Goal: Transaction & Acquisition: Purchase product/service

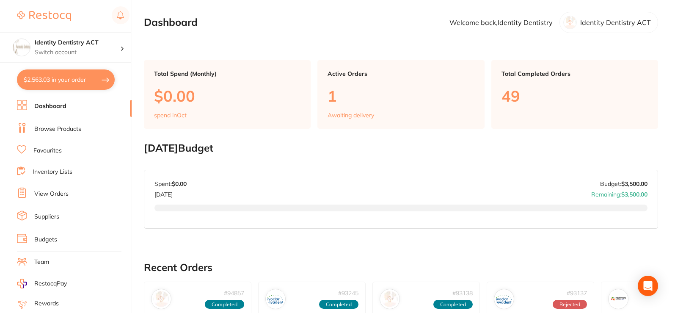
click at [65, 83] on button "$2,563.03 in your order" at bounding box center [66, 79] width 98 height 20
checkbox input "true"
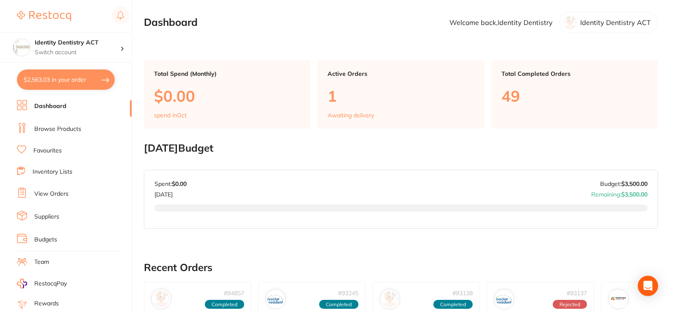
checkbox input "true"
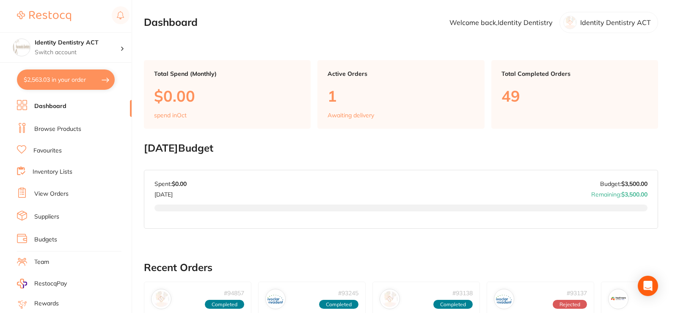
checkbox input "true"
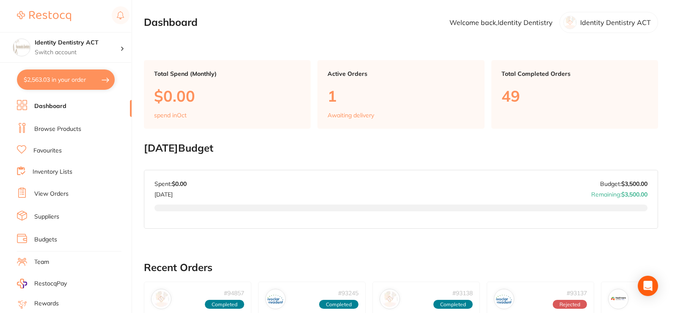
checkbox input "true"
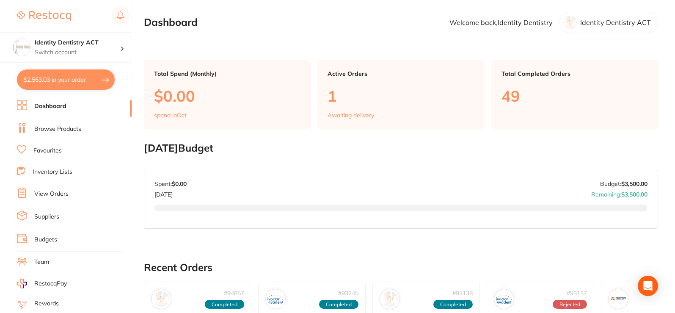
checkbox input "true"
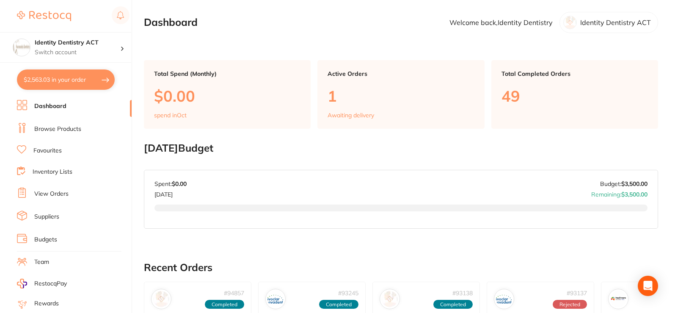
checkbox input "true"
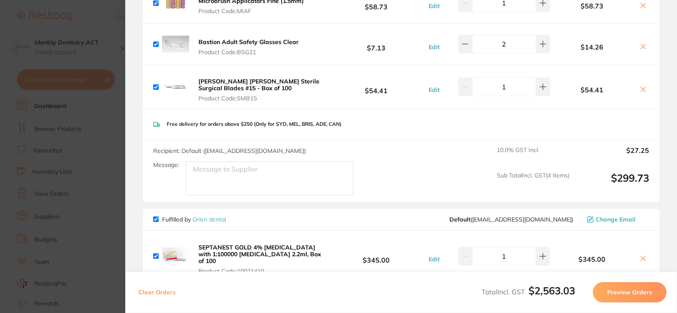
scroll to position [383, 0]
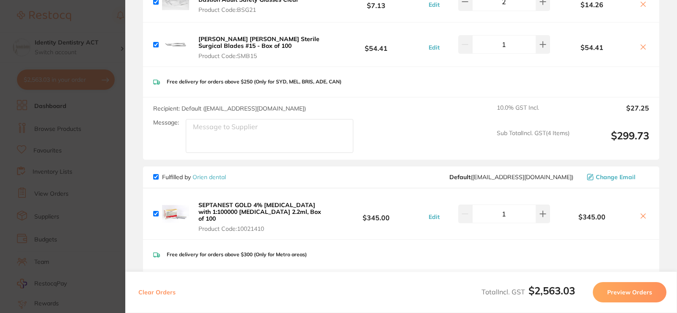
drag, startPoint x: 307, startPoint y: 214, endPoint x: 210, endPoint y: 202, distance: 98.0
click at [215, 201] on button "SEPTANEST GOLD 4% [MEDICAL_DATA] with 1:100000 [MEDICAL_DATA] 2.2ml, Box of 100…" at bounding box center [261, 216] width 131 height 31
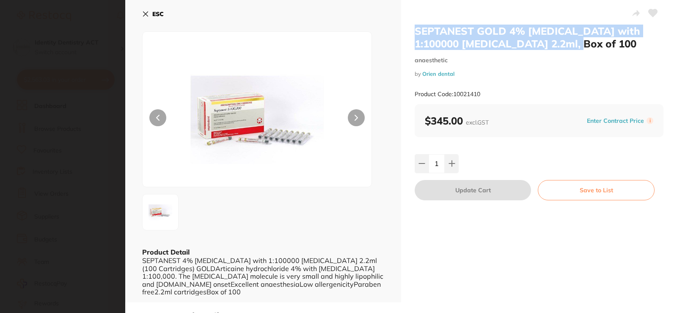
drag, startPoint x: 568, startPoint y: 44, endPoint x: 408, endPoint y: 32, distance: 160.4
click at [408, 32] on div "SEPTANEST GOLD 4% [MEDICAL_DATA] with 1:100000 [MEDICAL_DATA] 2.2ml, Box of 100…" at bounding box center [539, 151] width 276 height 302
copy h2 "SEPTANEST GOLD 4% [MEDICAL_DATA] with 1:100000 [MEDICAL_DATA] 2.2ml, Box of 100"
drag, startPoint x: 143, startPoint y: 14, endPoint x: 151, endPoint y: 15, distance: 8.1
click at [143, 14] on icon at bounding box center [145, 14] width 7 height 7
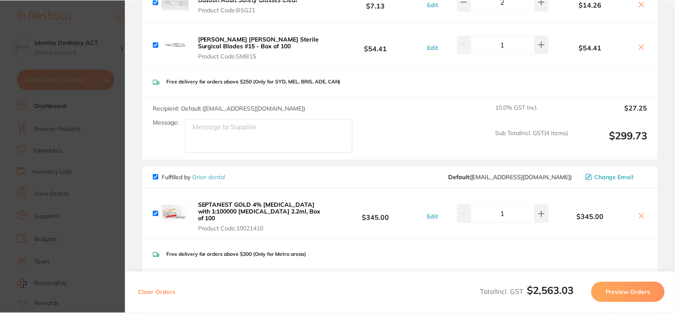
scroll to position [3, 0]
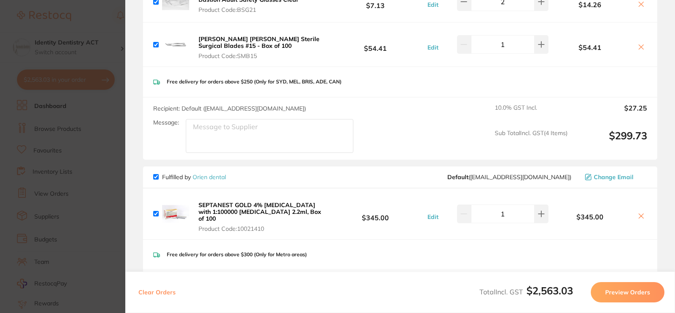
click at [639, 214] on icon at bounding box center [641, 216] width 5 height 5
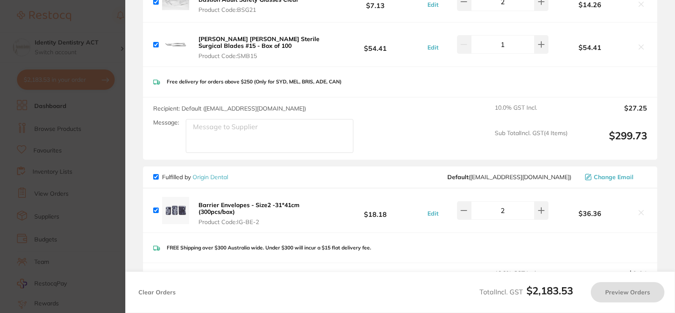
checkbox input "true"
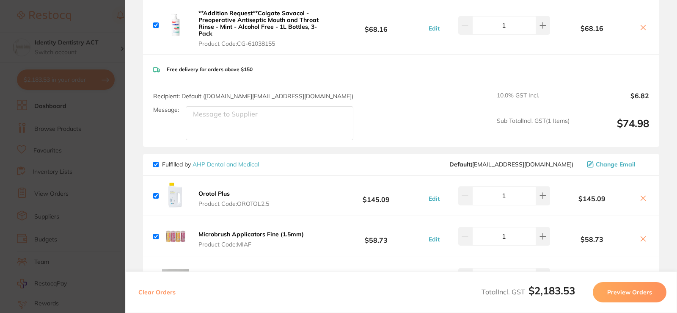
scroll to position [2, 0]
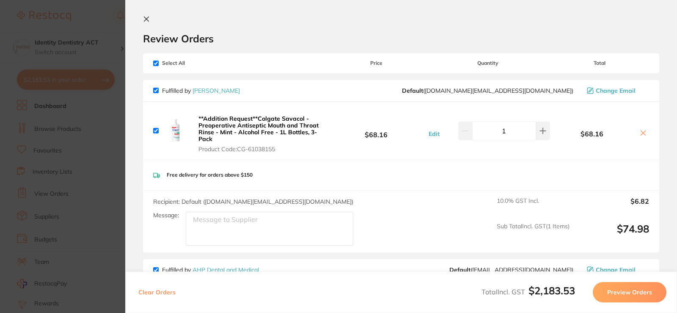
click at [148, 21] on icon at bounding box center [146, 19] width 5 height 5
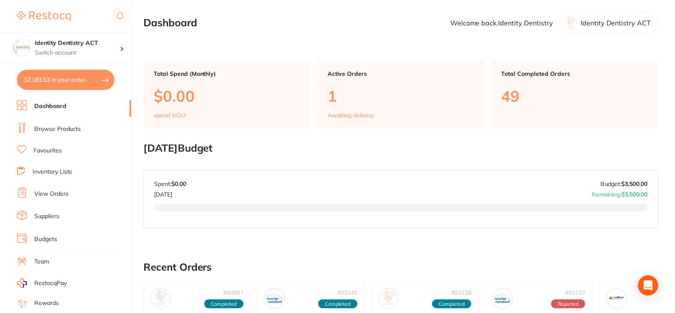
scroll to position [3, 0]
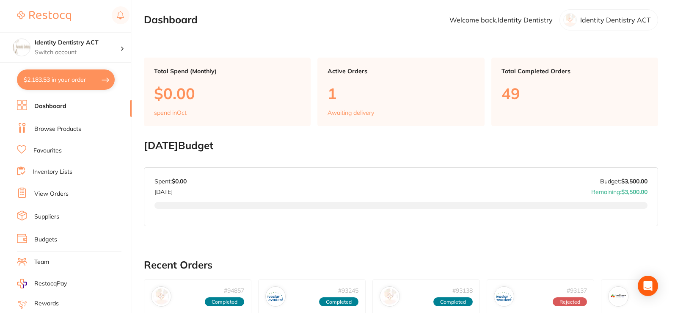
click at [59, 108] on link "Dashboard" at bounding box center [50, 106] width 32 height 8
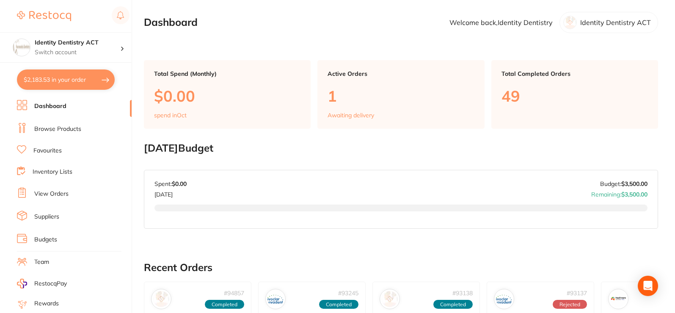
click at [62, 127] on link "Browse Products" at bounding box center [57, 129] width 47 height 8
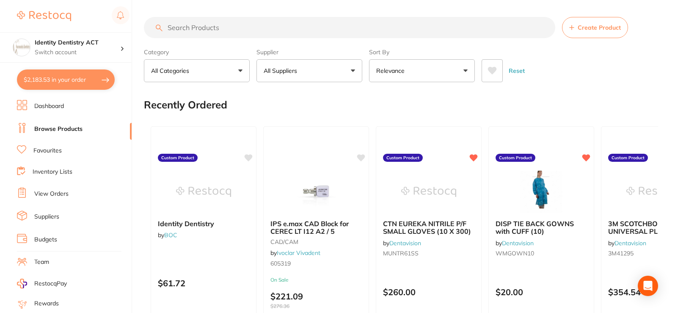
click at [204, 28] on input "search" at bounding box center [349, 27] width 411 height 21
paste input "SEPTANEST GOLD 4% [MEDICAL_DATA] with 1:100000 [MEDICAL_DATA] 2.2ml, Box of 100"
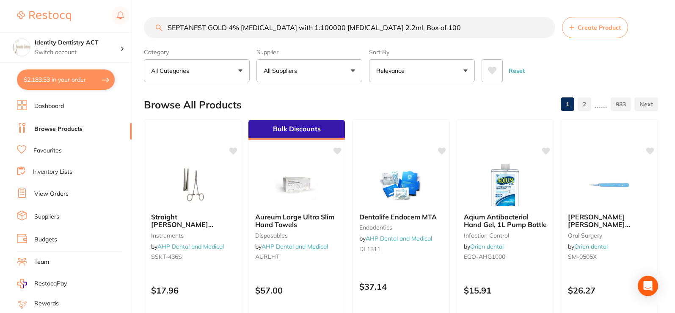
click at [347, 77] on button "All Suppliers" at bounding box center [309, 70] width 106 height 23
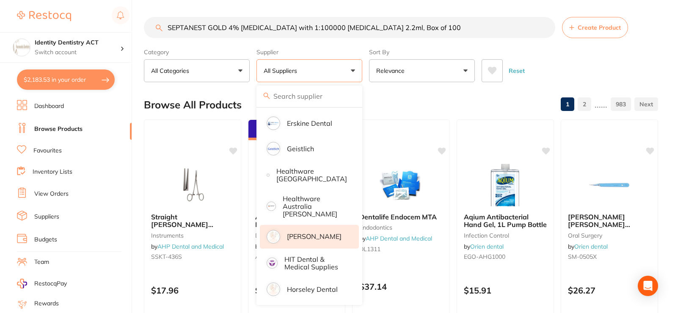
scroll to position [381, 0]
click at [310, 232] on p "[PERSON_NAME]" at bounding box center [314, 236] width 55 height 8
click at [416, 29] on input "SEPTANEST GOLD 4% [MEDICAL_DATA] with 1:100000 [MEDICAL_DATA] 2.2ml, Box of 100" at bounding box center [349, 27] width 411 height 21
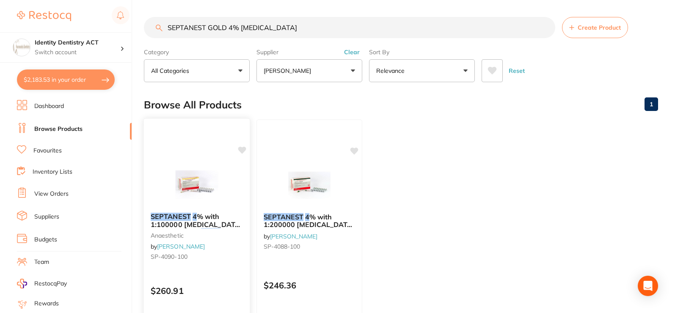
scroll to position [85, 0]
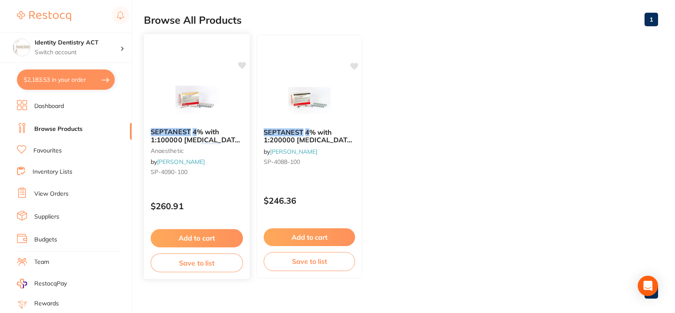
type input "SEPTANEST GOLD 4% [MEDICAL_DATA]"
click at [223, 174] on small "SP-4090-100" at bounding box center [197, 171] width 92 height 7
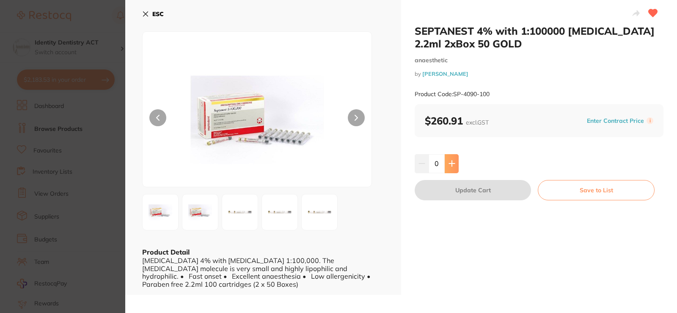
click at [453, 166] on icon at bounding box center [452, 163] width 7 height 7
type input "1"
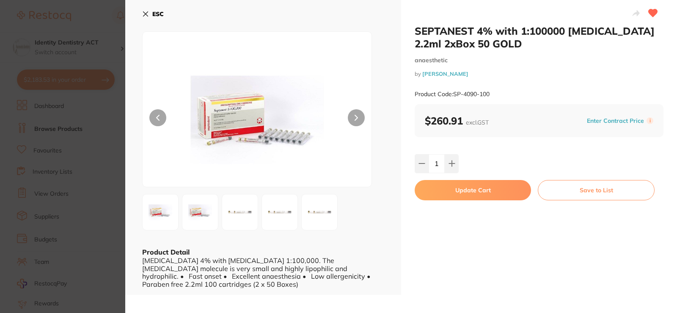
click at [456, 193] on button "Update Cart" at bounding box center [473, 190] width 116 height 20
checkbox input "false"
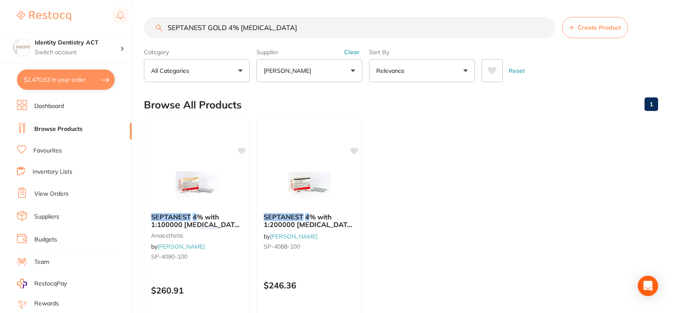
click at [91, 86] on button "$2,470.53 in your order" at bounding box center [66, 79] width 98 height 20
checkbox input "true"
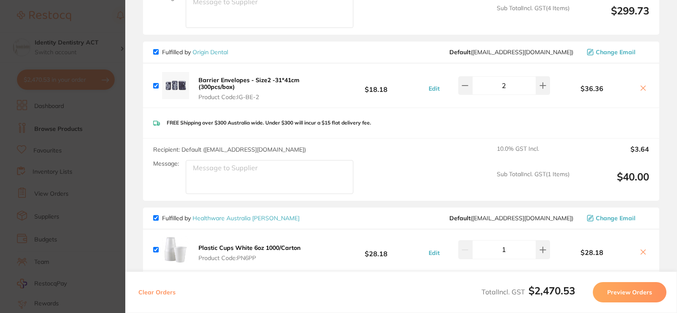
scroll to position [510, 0]
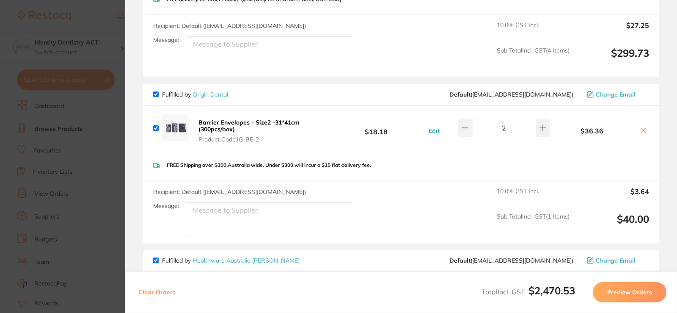
click at [640, 130] on icon at bounding box center [643, 130] width 7 height 7
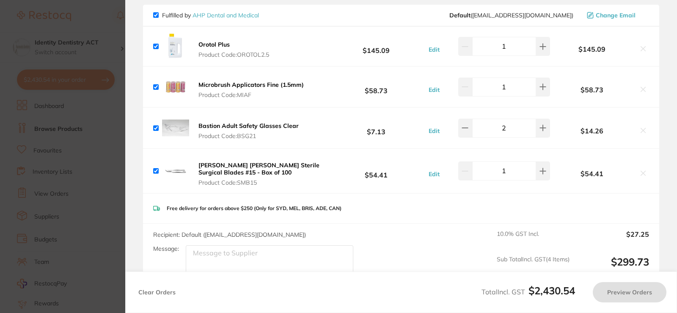
checkbox input "true"
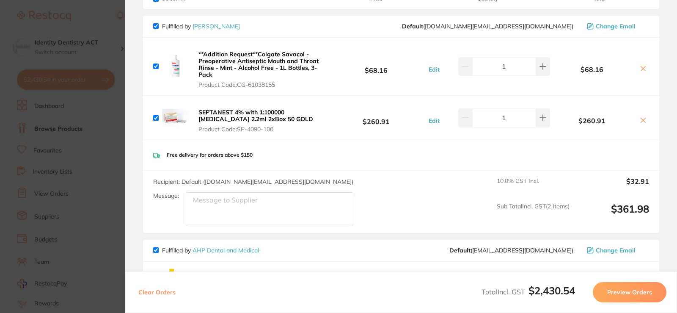
scroll to position [0, 0]
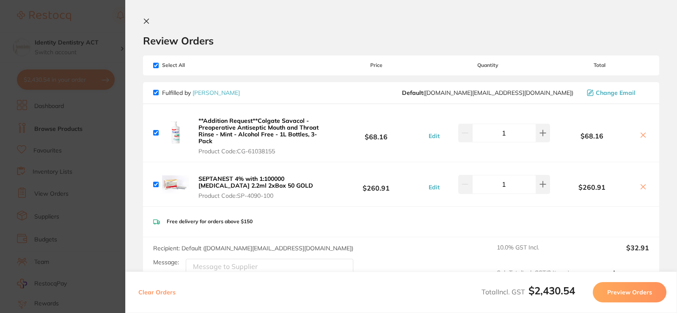
click at [148, 25] on button at bounding box center [148, 22] width 10 height 8
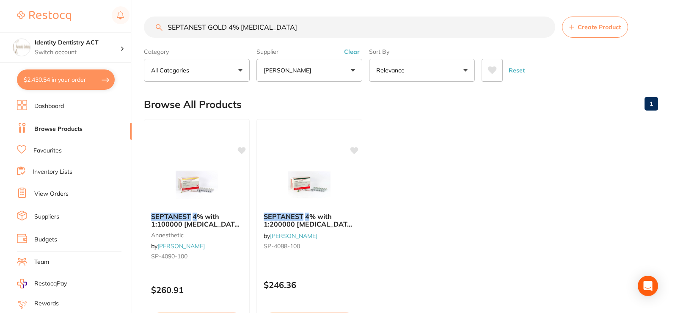
scroll to position [0, 0]
drag, startPoint x: 278, startPoint y: 20, endPoint x: 152, endPoint y: 33, distance: 126.8
click at [152, 33] on input "SEPTANEST GOLD 4% [MEDICAL_DATA]" at bounding box center [349, 27] width 411 height 21
type input "barrier envelops"
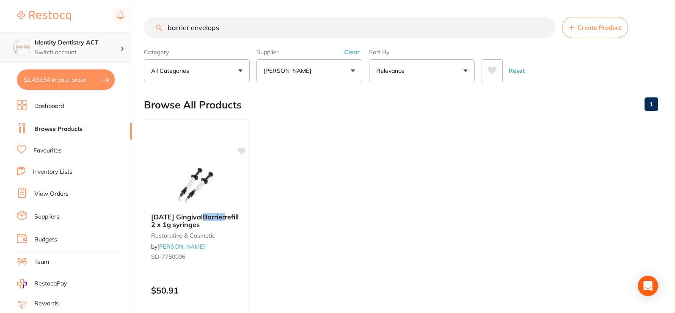
scroll to position [0, 0]
drag, startPoint x: 214, startPoint y: 28, endPoint x: 124, endPoint y: 33, distance: 89.9
click at [124, 33] on div "$2,430.54 Identity Dentistry ACT Switch account Identity Dentistry ACT $2,430.5…" at bounding box center [337, 156] width 675 height 313
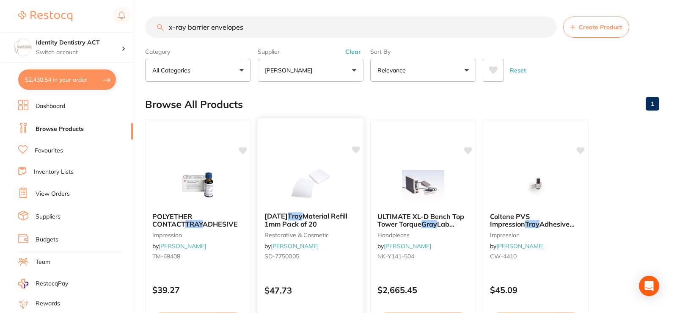
scroll to position [0, 0]
click at [245, 30] on input "x-ray barrier envelopes" at bounding box center [349, 27] width 411 height 21
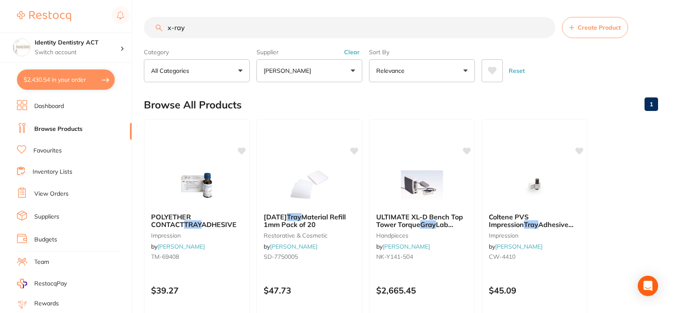
type input "x-ray"
click at [306, 72] on p "[PERSON_NAME]" at bounding box center [289, 70] width 51 height 8
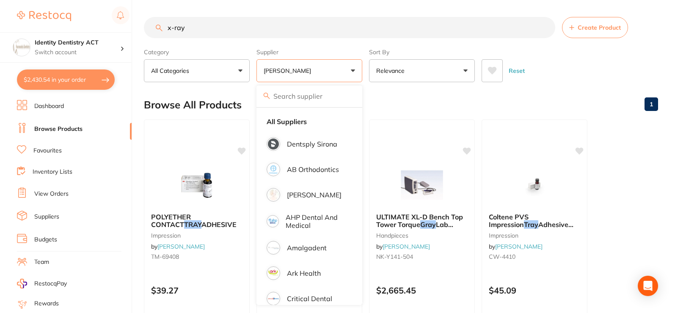
drag, startPoint x: 523, startPoint y: 74, endPoint x: 230, endPoint y: 36, distance: 295.2
click at [522, 74] on button "Reset" at bounding box center [516, 70] width 21 height 23
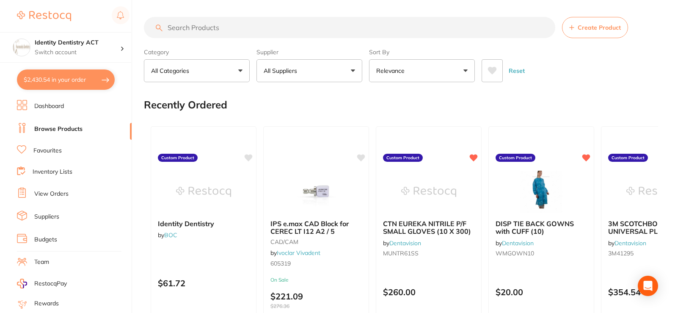
click at [226, 31] on input "search" at bounding box center [349, 27] width 411 height 21
type input "c"
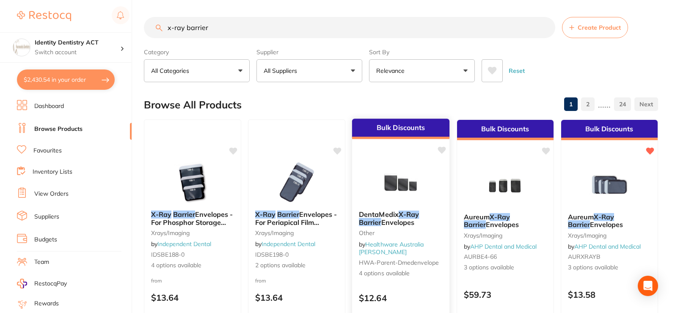
type input "x-ray barrier"
click at [430, 216] on b "DentaMedix X-Ray Barrier Envelopes" at bounding box center [401, 218] width 84 height 16
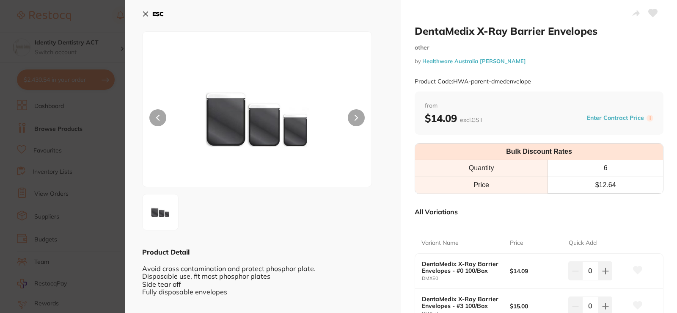
scroll to position [127, 0]
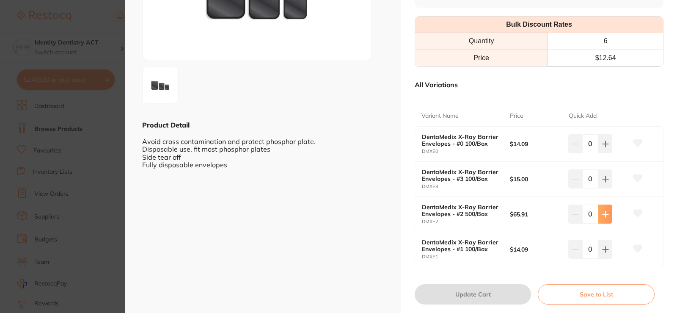
drag, startPoint x: 606, startPoint y: 215, endPoint x: 562, endPoint y: 309, distance: 103.4
click at [606, 216] on icon at bounding box center [605, 214] width 7 height 7
type input "1"
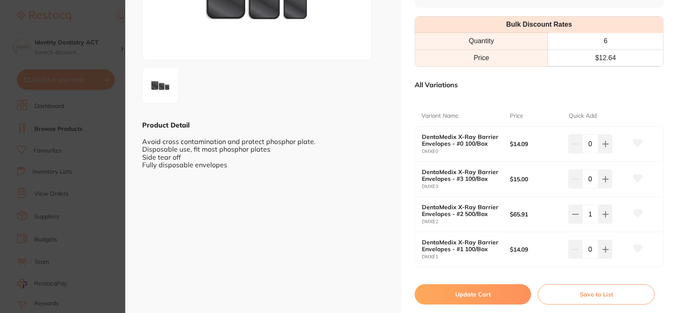
click at [478, 293] on button "Update Cart" at bounding box center [473, 294] width 116 height 20
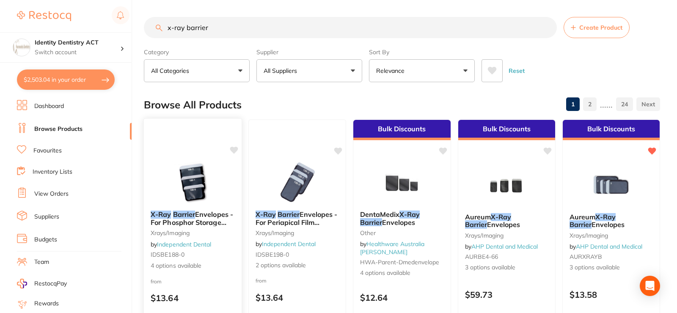
checkbox input "false"
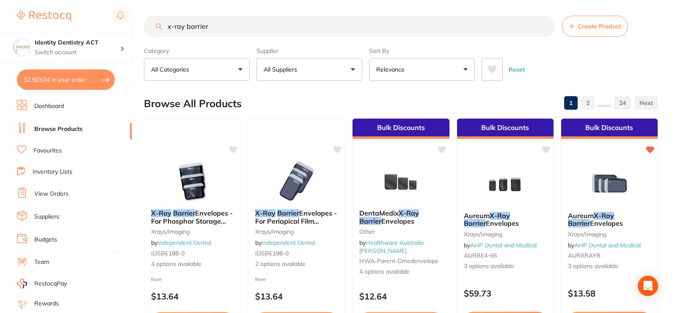
click at [41, 82] on button "$2,503.04 in your order" at bounding box center [66, 79] width 98 height 20
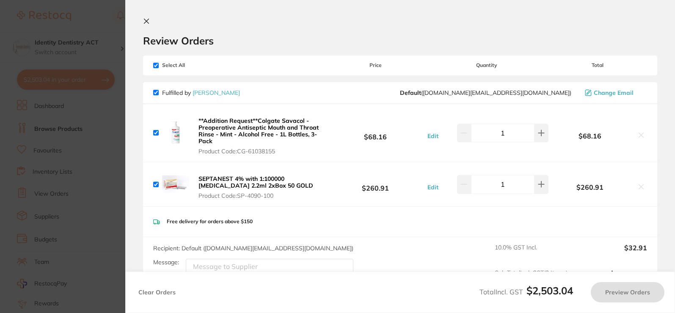
checkbox input "true"
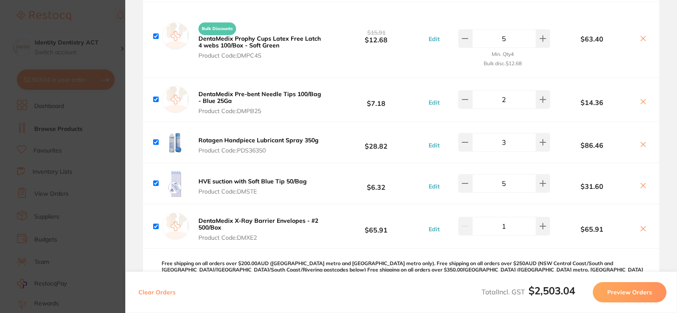
scroll to position [804, 0]
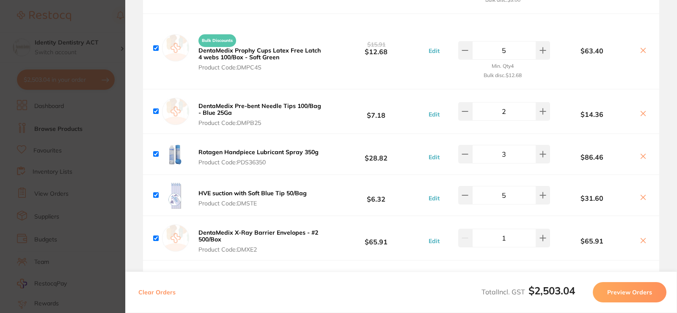
click at [641, 197] on icon at bounding box center [643, 197] width 5 height 5
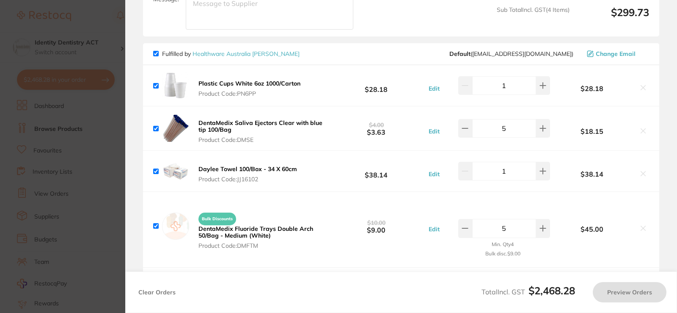
checkbox input "true"
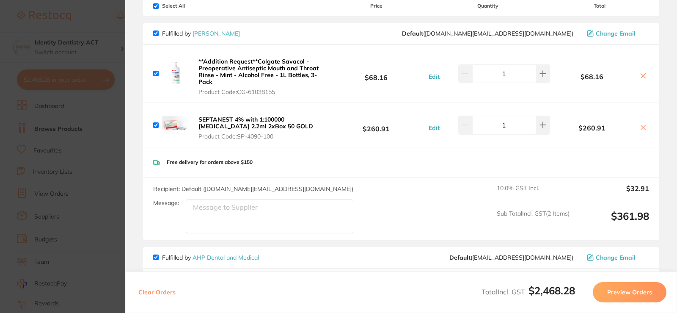
scroll to position [0, 0]
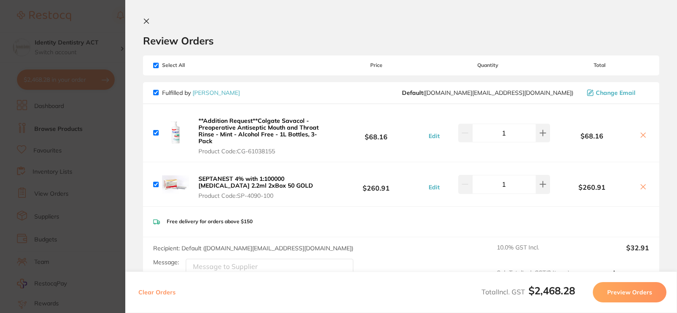
click at [146, 22] on icon at bounding box center [146, 21] width 5 height 5
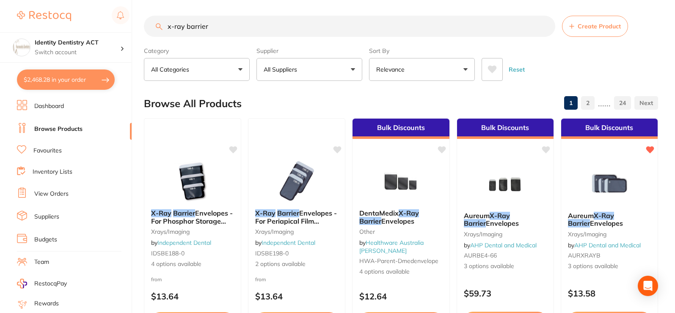
scroll to position [0, 0]
drag, startPoint x: 250, startPoint y: 20, endPoint x: 149, endPoint y: 33, distance: 101.2
click at [149, 33] on input "x-ray barrier" at bounding box center [349, 26] width 411 height 21
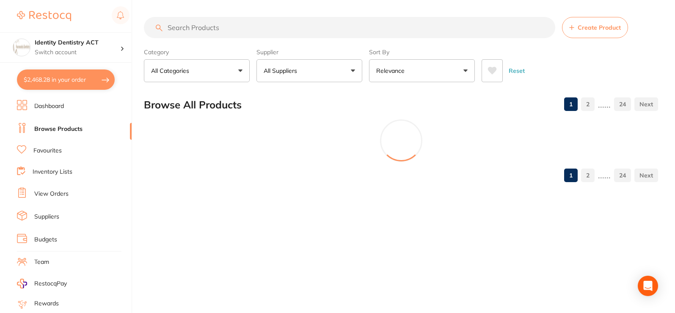
scroll to position [0, 0]
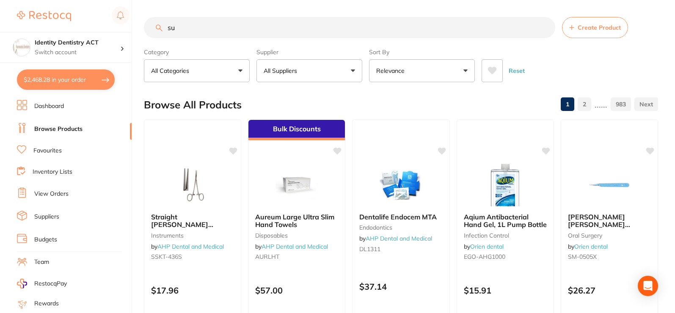
type input "s"
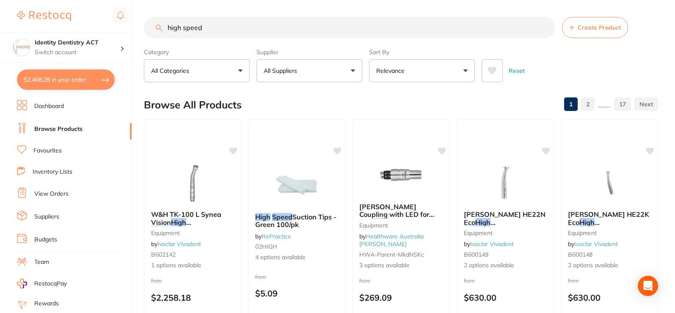
click at [324, 73] on button "All Suppliers" at bounding box center [309, 70] width 106 height 23
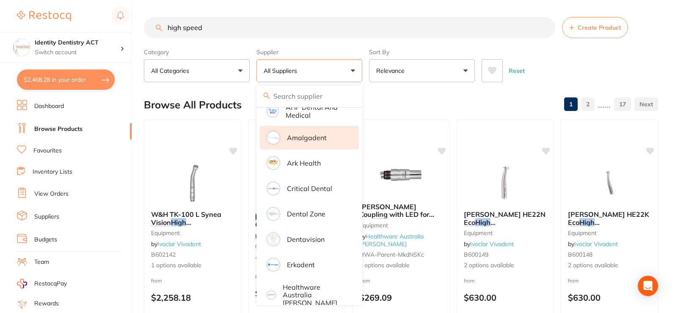
scroll to position [127, 0]
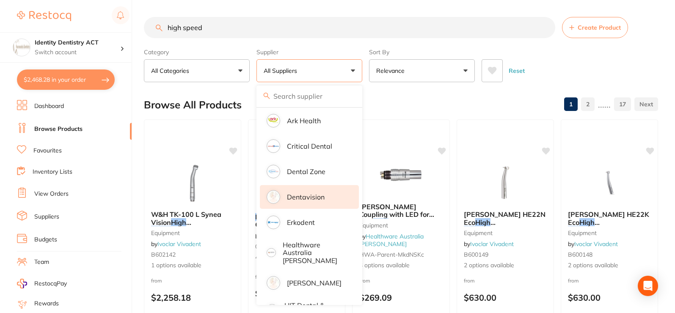
click at [309, 202] on li "Dentavision" at bounding box center [309, 197] width 99 height 24
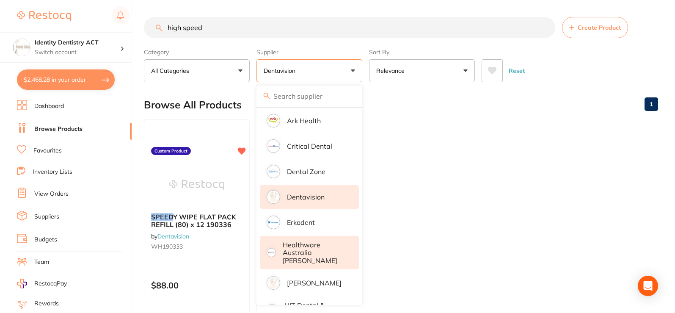
click at [312, 247] on p "Healthware Australia [PERSON_NAME]" at bounding box center [315, 252] width 65 height 23
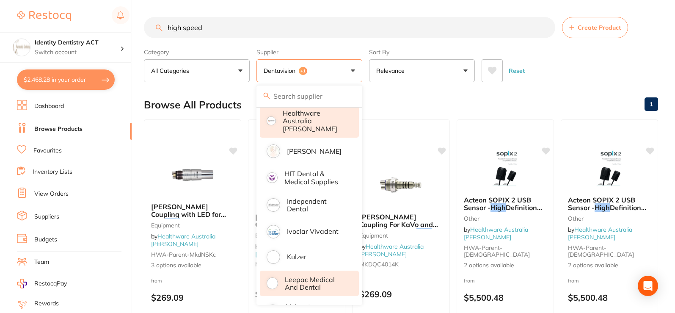
scroll to position [296, 0]
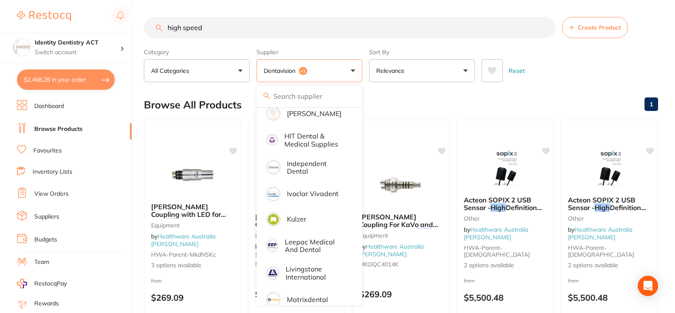
click at [215, 30] on input "high speed" at bounding box center [349, 27] width 411 height 21
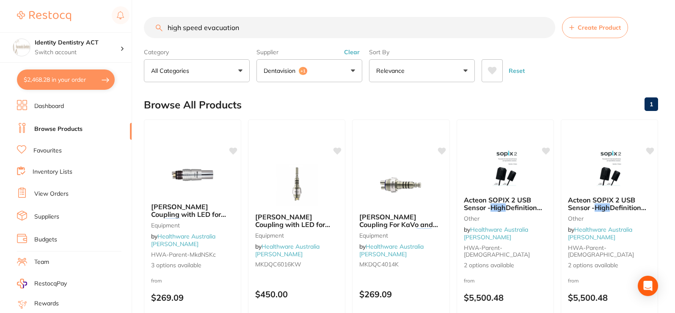
type input "high speed evacuation"
click at [64, 173] on link "Inventory Lists" at bounding box center [53, 172] width 40 height 8
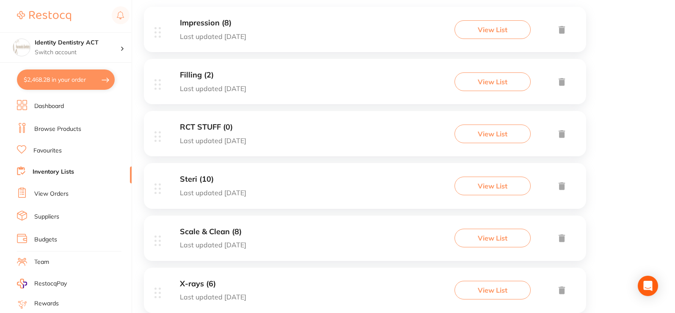
scroll to position [212, 0]
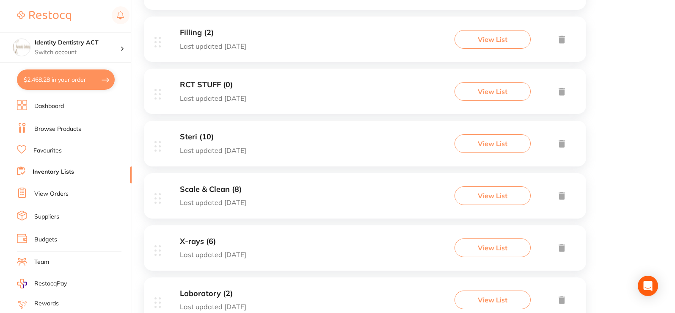
click at [271, 203] on div "Scale & Clean (8) Last updated [DATE] View List" at bounding box center [365, 195] width 442 height 45
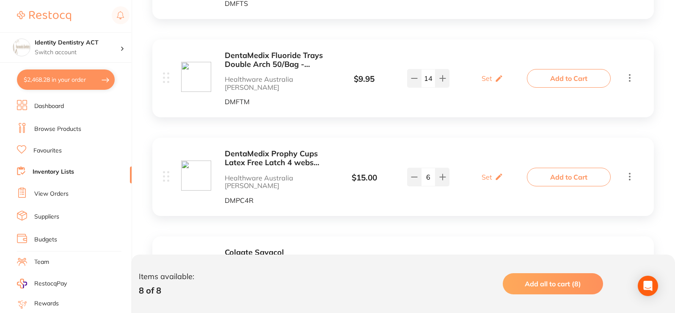
scroll to position [693, 0]
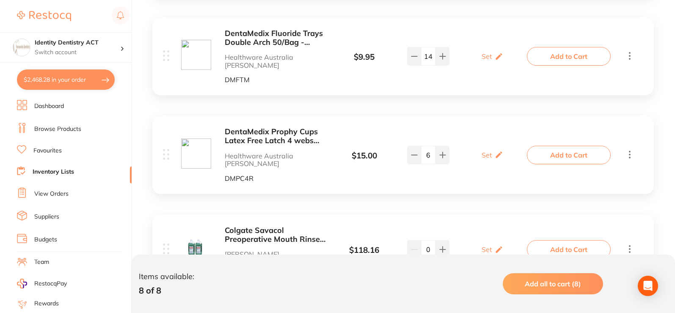
click at [53, 173] on link "Inventory Lists" at bounding box center [53, 172] width 41 height 8
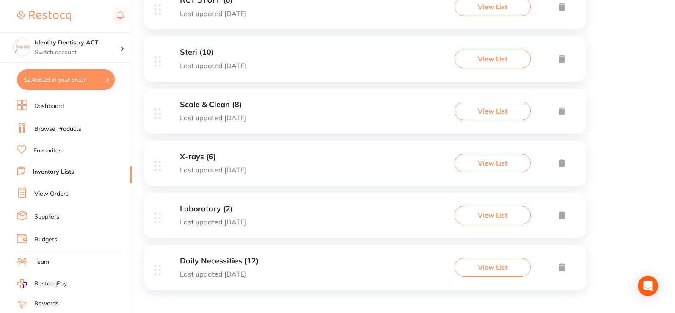
scroll to position [297, 0]
click at [201, 269] on p "Last updated [DATE]" at bounding box center [219, 273] width 79 height 8
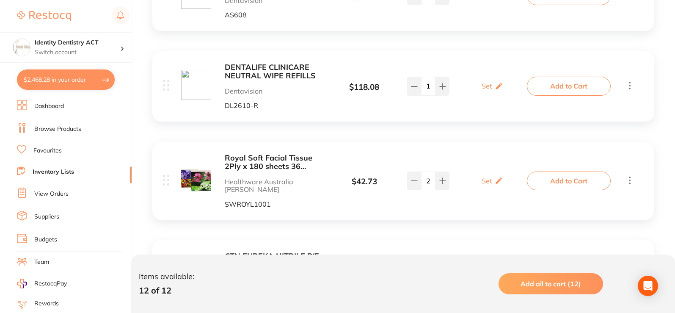
scroll to position [1056, 0]
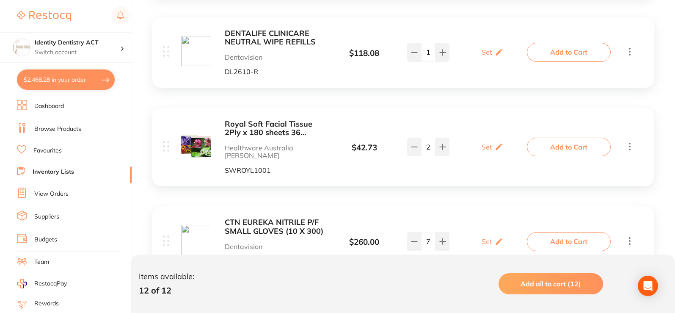
click at [43, 195] on link "View Orders" at bounding box center [51, 194] width 34 height 8
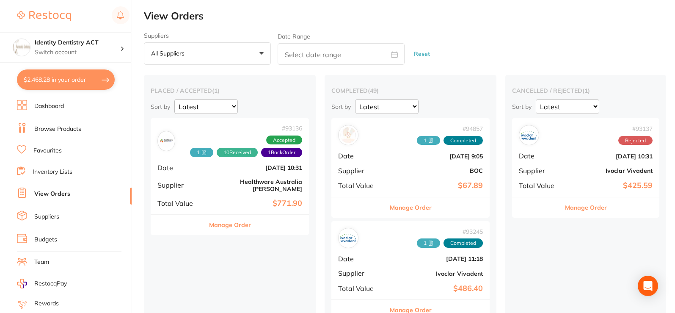
click at [259, 174] on div "# 93136 1 10 Received 1 Back Order Accepted Date [DATE] 10:31 Supplier Healthwa…" at bounding box center [230, 166] width 158 height 96
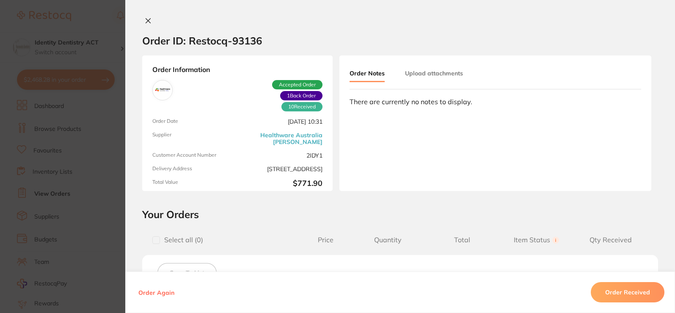
click at [145, 20] on icon at bounding box center [148, 20] width 7 height 7
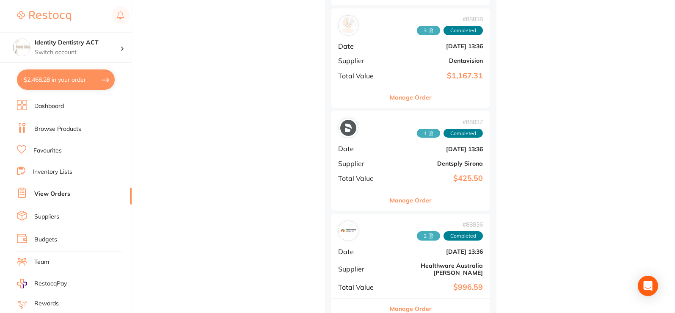
scroll to position [1100, 0]
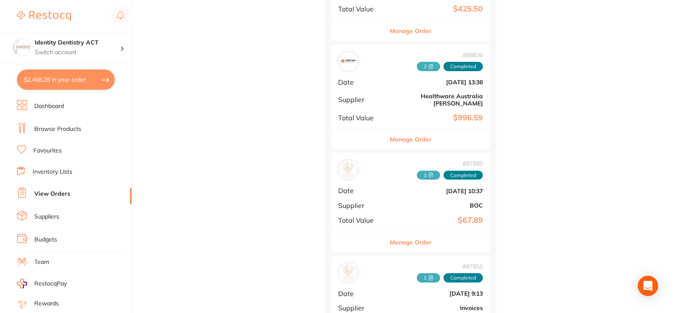
click at [409, 102] on div "# 88836 2 Completed Date [DATE] 13:36 Supplier Healthware [GEOGRAPHIC_DATA] [PE…" at bounding box center [410, 86] width 158 height 84
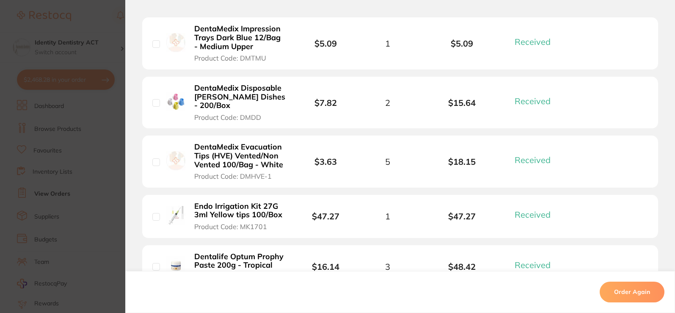
scroll to position [1058, 0]
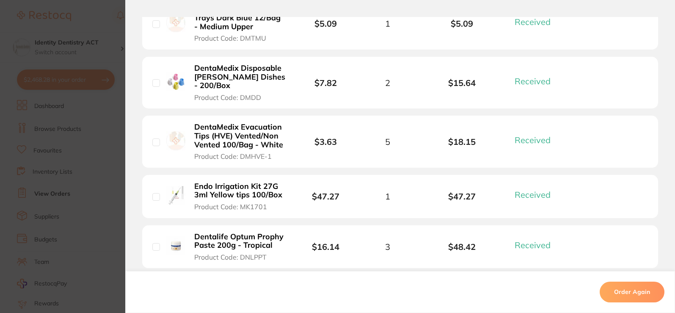
click at [280, 125] on b "DentaMedix Evacuation Tips (HVE) Vented/Non Vented 100/Bag - White" at bounding box center [240, 136] width 92 height 26
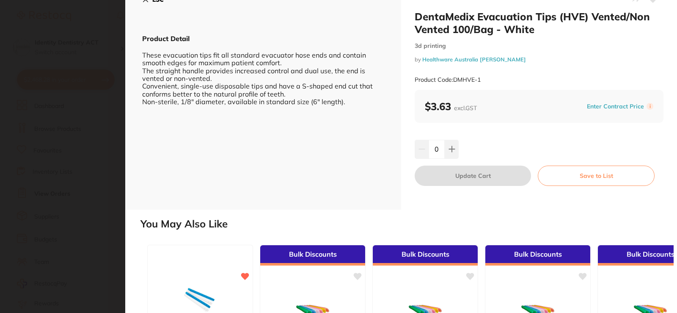
scroll to position [0, 0]
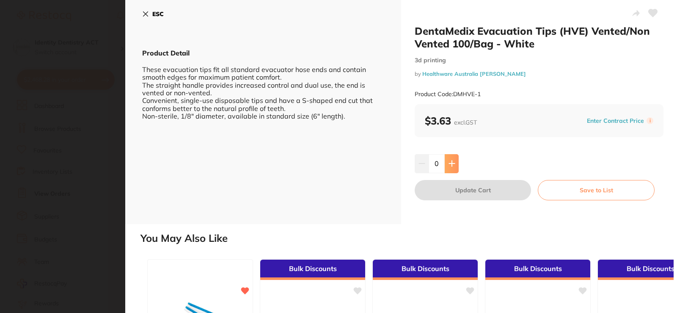
click at [455, 169] on button at bounding box center [452, 163] width 14 height 19
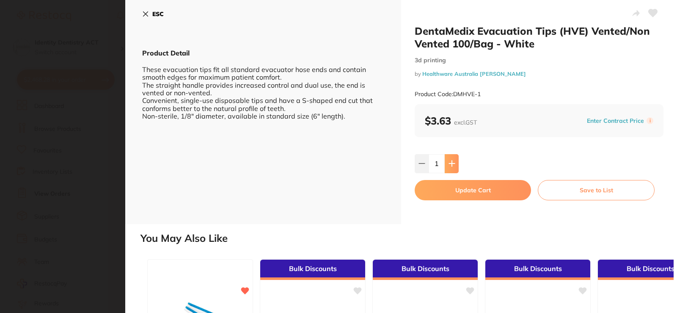
click at [455, 169] on button at bounding box center [452, 163] width 14 height 19
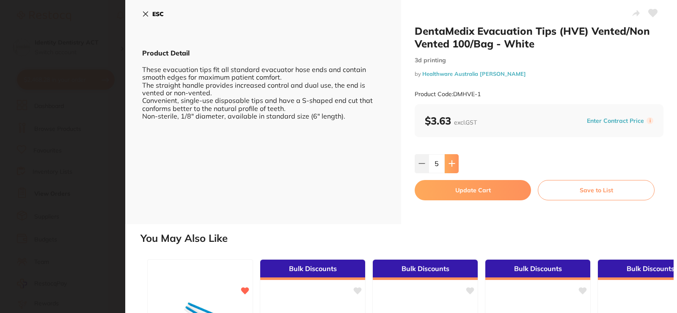
type input "6"
click at [440, 199] on button "Update Cart" at bounding box center [473, 190] width 116 height 20
checkbox input "false"
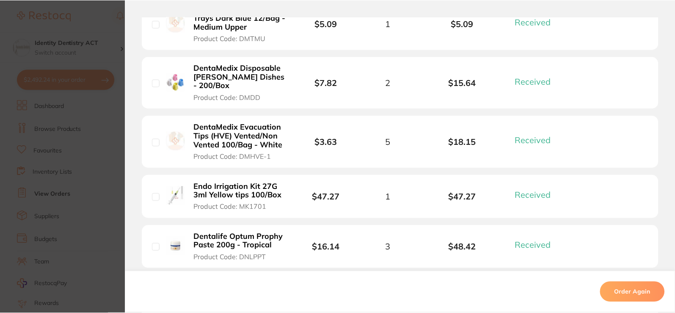
scroll to position [1100, 0]
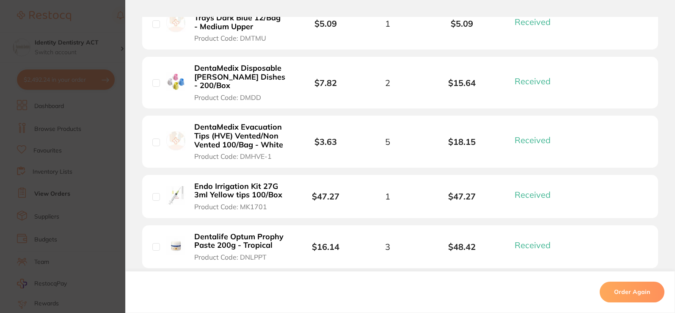
click at [64, 81] on section "Order ID: Restocq- 88836 Order Information 29 Received Completed Order Order Da…" at bounding box center [337, 156] width 675 height 313
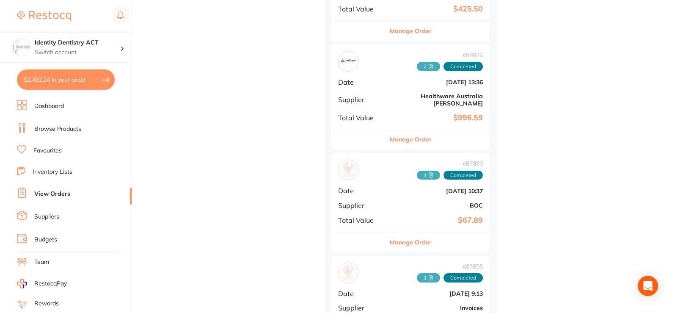
click at [64, 81] on button "$2,492.24 in your order" at bounding box center [66, 79] width 98 height 20
checkbox input "true"
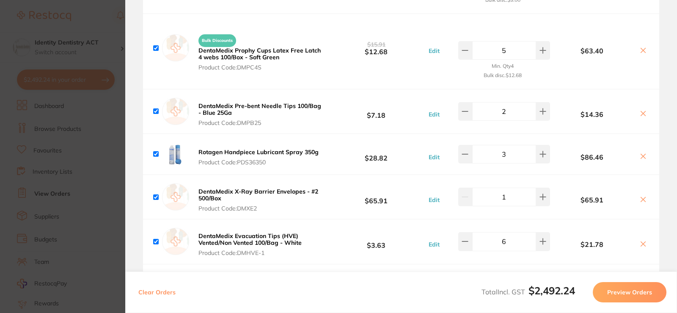
scroll to position [931, 0]
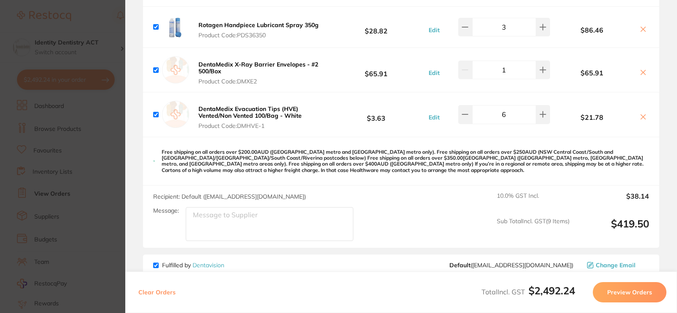
click at [306, 114] on button "DentaMedix Evacuation Tips (HVE) Vented/Non Vented 100/Bag - White Product Code…" at bounding box center [261, 117] width 131 height 25
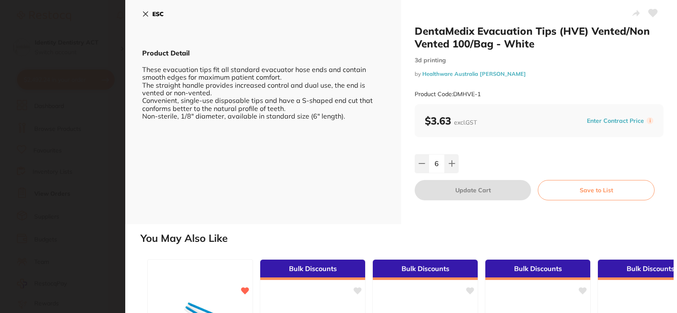
click at [649, 11] on icon at bounding box center [653, 13] width 9 height 8
click at [148, 11] on icon at bounding box center [145, 14] width 7 height 7
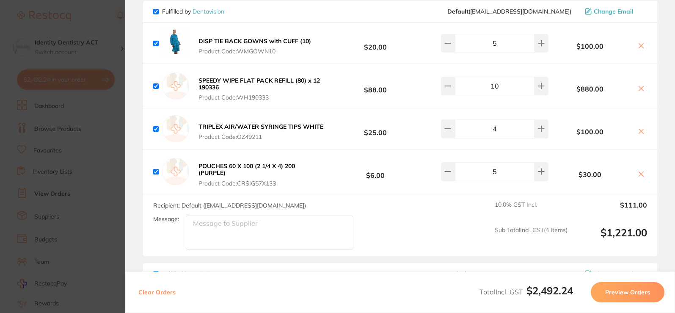
scroll to position [1185, 0]
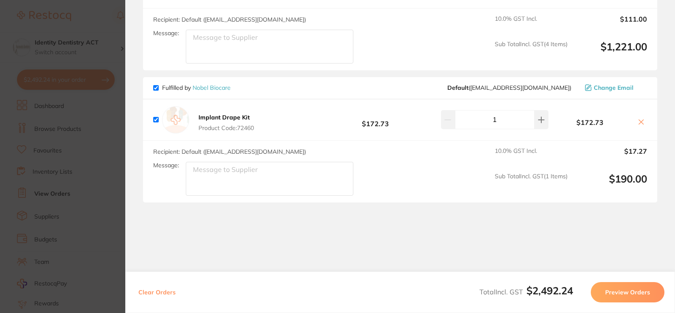
scroll to position [1372, 0]
click at [105, 113] on section "Update RRP Set your pre negotiated price for this item. Item Agreed RRP (excl. …" at bounding box center [337, 156] width 675 height 313
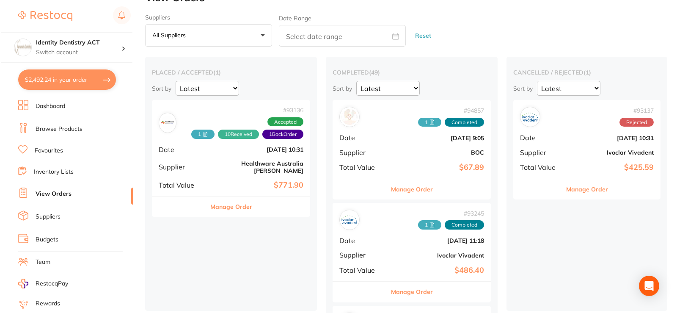
scroll to position [0, 0]
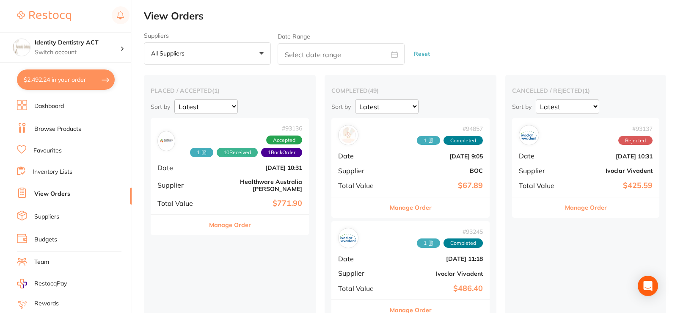
click at [49, 103] on link "Dashboard" at bounding box center [49, 106] width 30 height 8
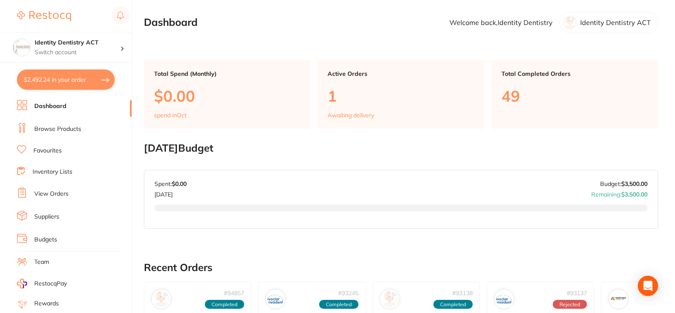
click at [58, 128] on link "Browse Products" at bounding box center [57, 129] width 47 height 8
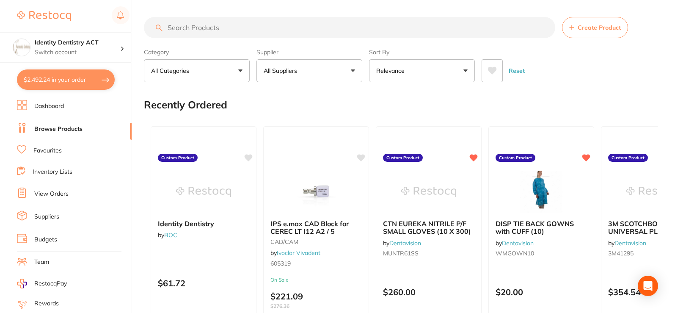
click at [229, 27] on input "search" at bounding box center [349, 27] width 411 height 21
type input "omni hose"
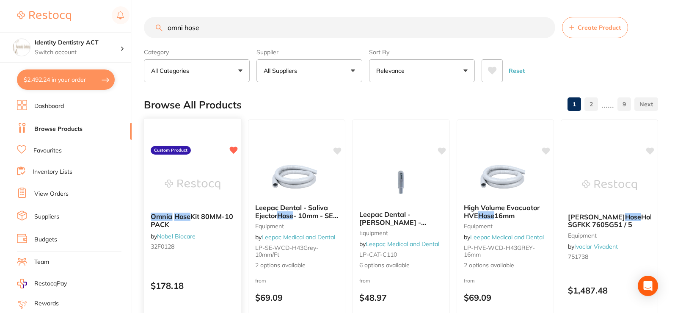
click at [213, 200] on img at bounding box center [192, 184] width 55 height 43
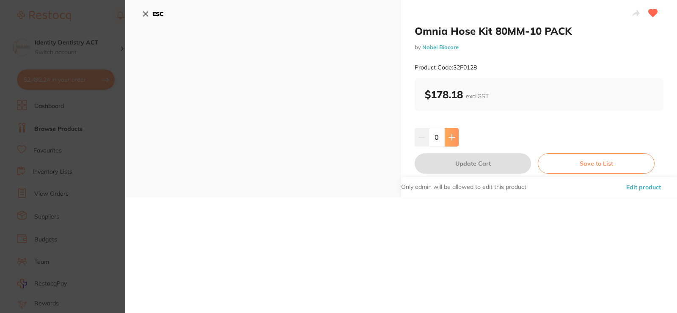
click at [455, 139] on button at bounding box center [452, 137] width 14 height 19
type input "1"
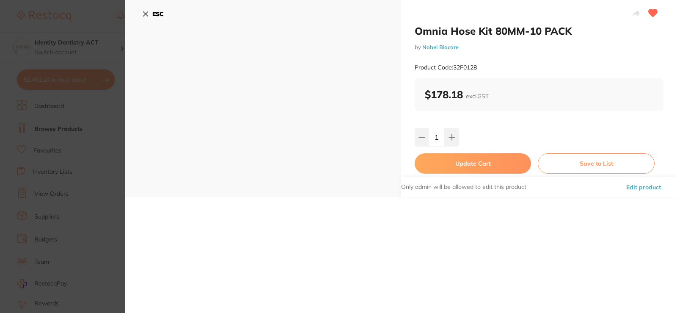
click at [463, 166] on button "Update Cart" at bounding box center [473, 163] width 116 height 20
checkbox input "false"
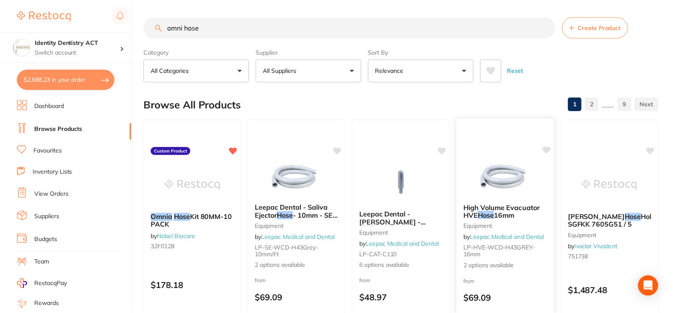
scroll to position [3, 0]
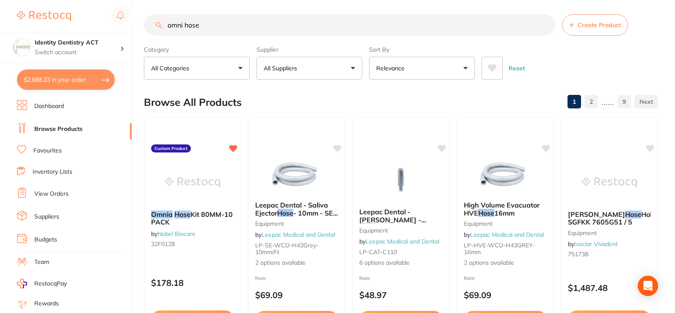
click at [44, 107] on link "Dashboard" at bounding box center [49, 106] width 30 height 8
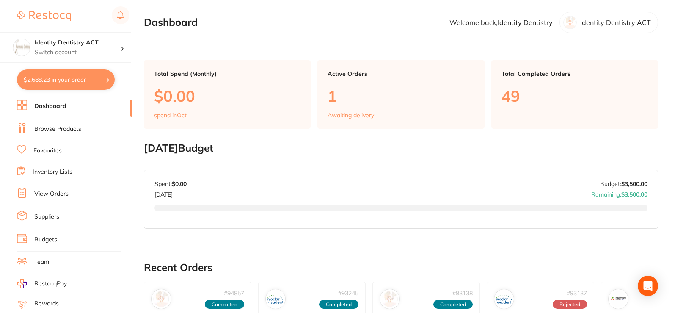
drag, startPoint x: 38, startPoint y: 104, endPoint x: 135, endPoint y: 65, distance: 104.2
click at [39, 104] on link "Dashboard" at bounding box center [50, 106] width 32 height 8
click at [74, 125] on link "Browse Products" at bounding box center [57, 129] width 47 height 8
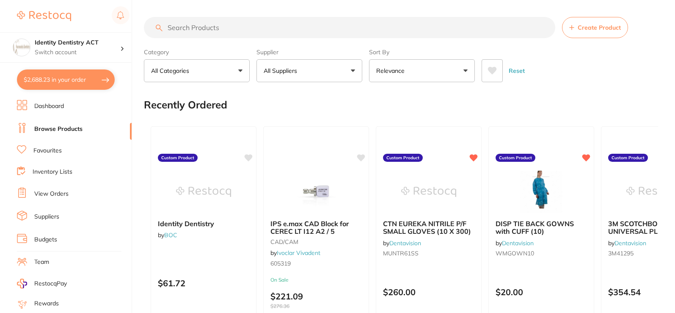
click at [196, 28] on input "search" at bounding box center [349, 27] width 411 height 21
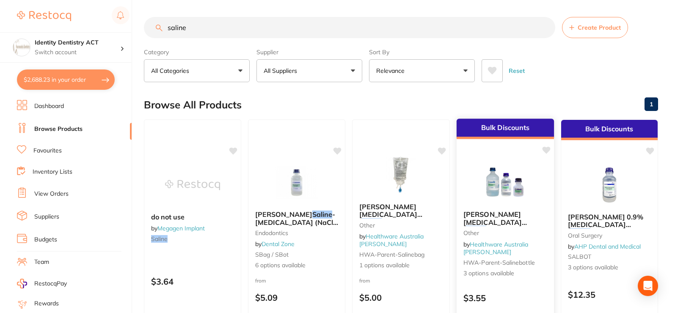
type input "saline"
click at [479, 179] on img at bounding box center [504, 182] width 55 height 43
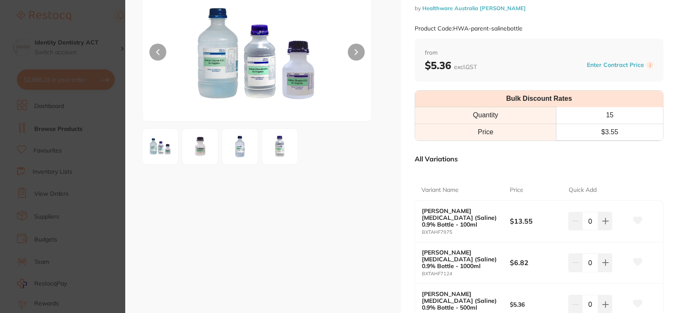
scroll to position [127, 0]
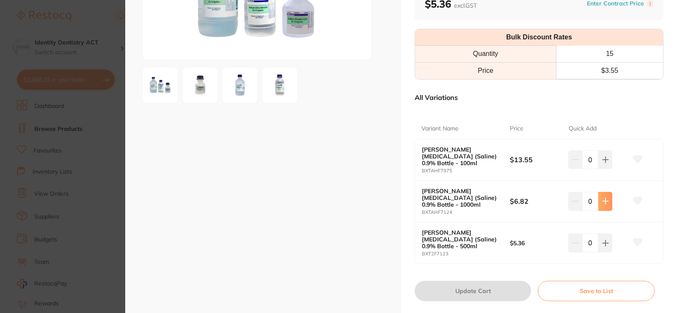
click at [603, 198] on icon at bounding box center [605, 201] width 7 height 7
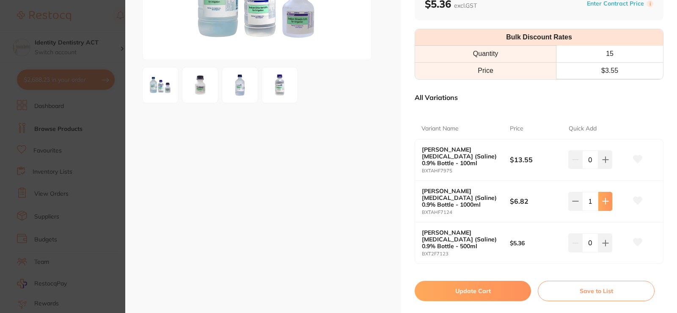
click at [603, 198] on icon at bounding box center [605, 201] width 7 height 7
type input "2"
click at [493, 281] on button "Update Cart" at bounding box center [473, 291] width 116 height 20
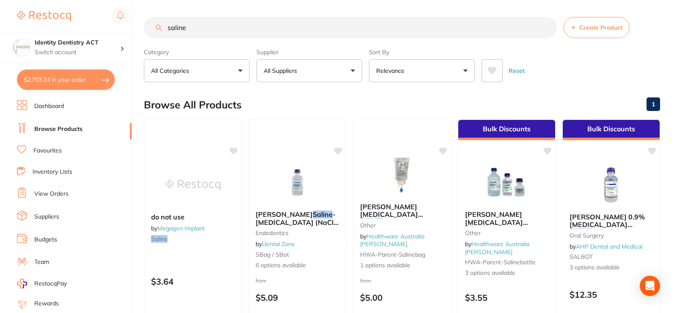
checkbox input "false"
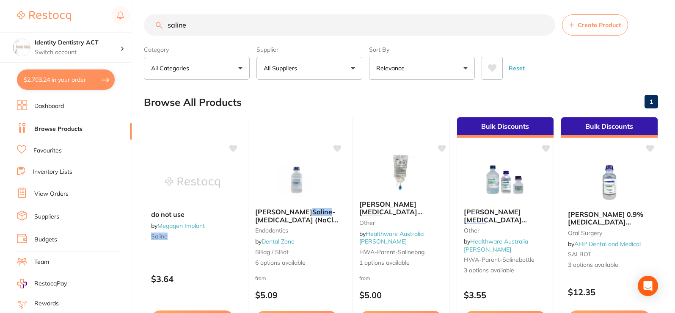
scroll to position [1417, 0]
drag, startPoint x: 200, startPoint y: 25, endPoint x: 59, endPoint y: 26, distance: 140.9
click at [59, 26] on div "$2,703.24 Identity Dentistry ACT Switch account Identity Dentistry ACT $2,703.2…" at bounding box center [337, 153] width 675 height 313
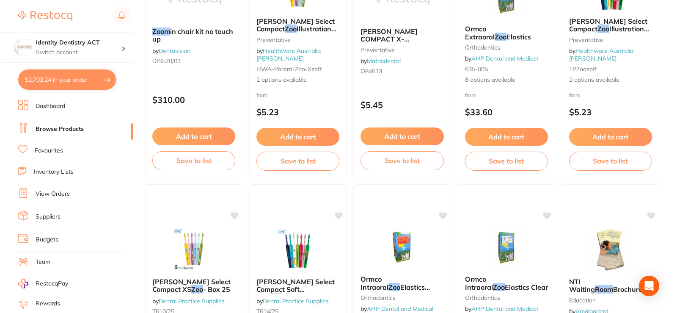
scroll to position [0, 0]
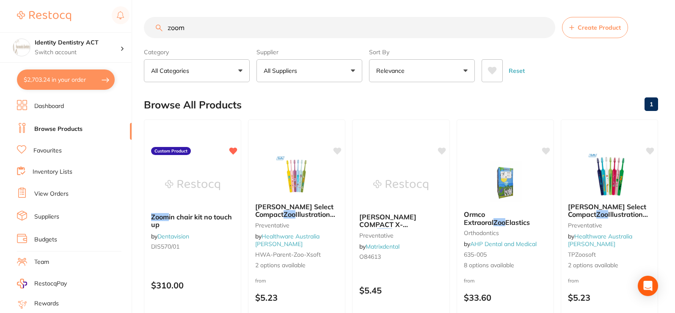
type input "zoom"
click at [65, 83] on button "$2,703.24 in your order" at bounding box center [66, 79] width 98 height 20
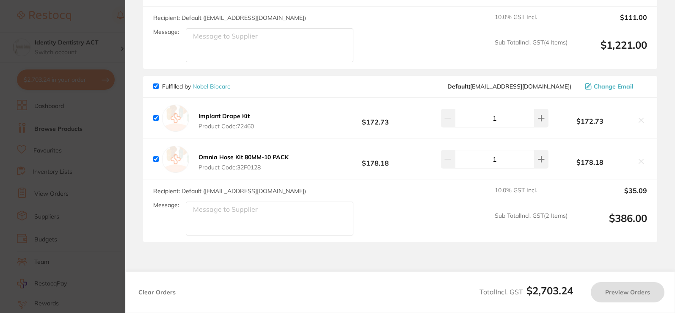
checkbox input "true"
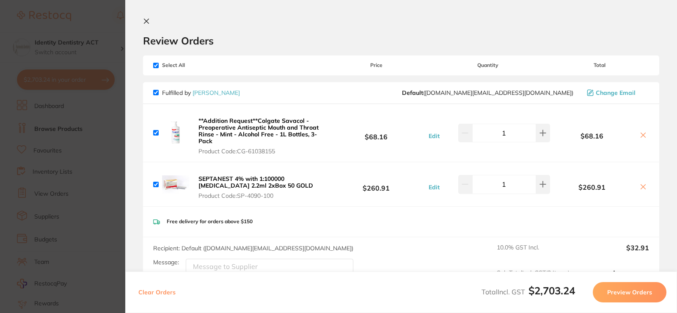
click at [146, 19] on icon at bounding box center [146, 21] width 7 height 7
